Goal: Task Accomplishment & Management: Manage account settings

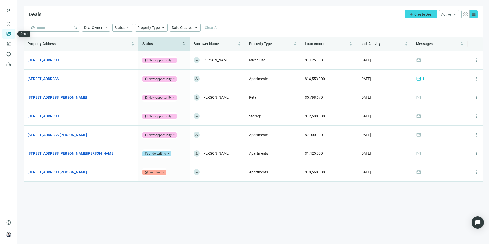
click at [13, 35] on link "Deals" at bounding box center [17, 34] width 9 height 4
click at [71, 155] on link "[STREET_ADDRESS][PERSON_NAME][PERSON_NAME]" at bounding box center [71, 154] width 87 height 6
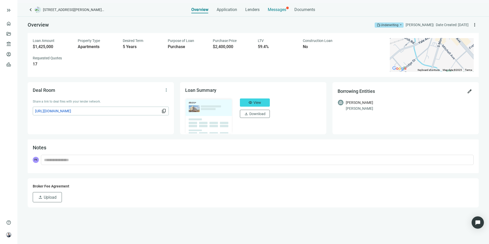
click at [277, 12] on div "Messages" at bounding box center [277, 8] width 18 height 10
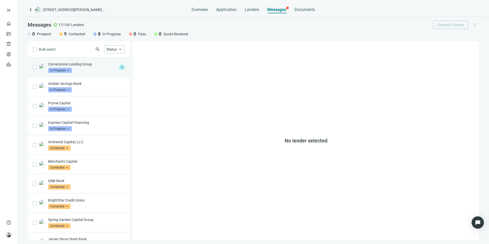
click at [83, 70] on div "Cornerstone Lending Group In Progress arrow_drop_down" at bounding box center [82, 67] width 69 height 11
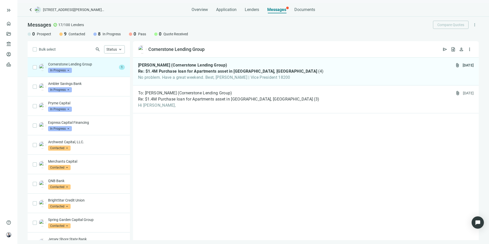
click at [28, 9] on span "keyboard_arrow_left" at bounding box center [31, 10] width 6 height 6
